Goal: Use online tool/utility

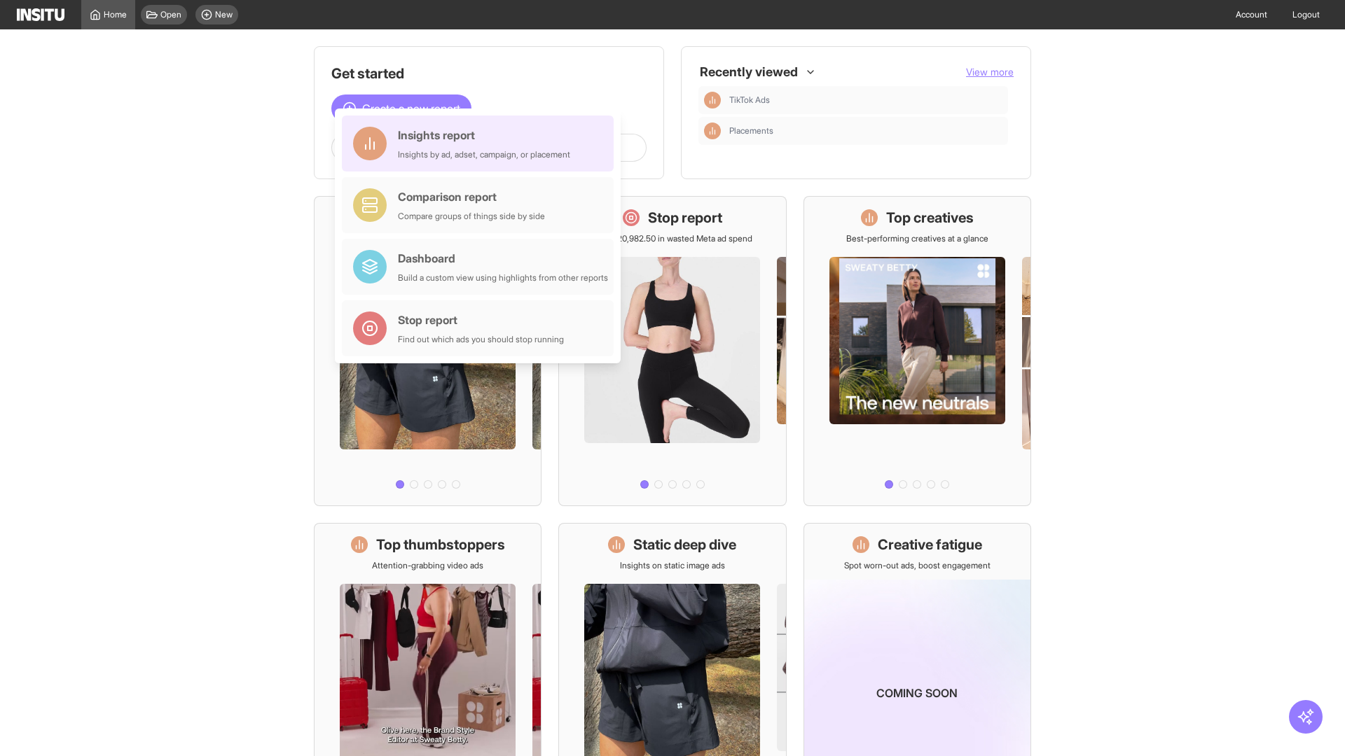
click at [481, 144] on div "Insights report Insights by ad, adset, campaign, or placement" at bounding box center [484, 144] width 172 height 34
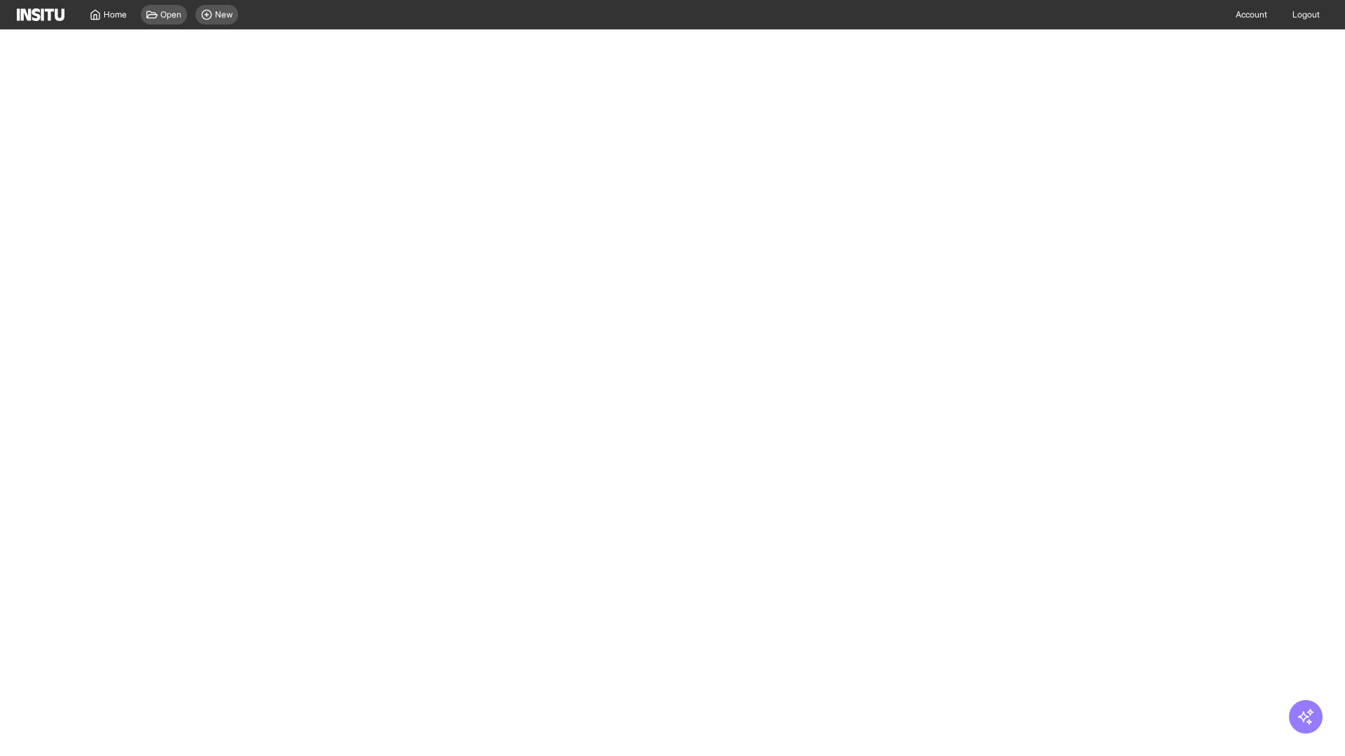
select select "**"
